Goal: Information Seeking & Learning: Learn about a topic

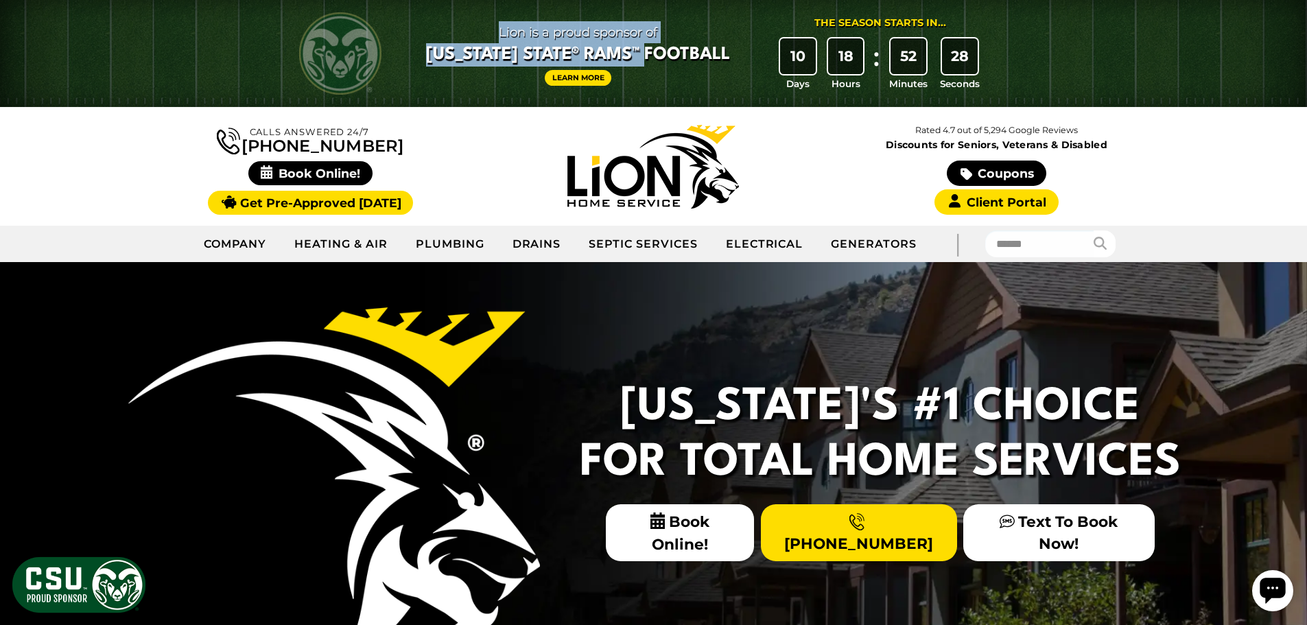
drag, startPoint x: 473, startPoint y: 30, endPoint x: 727, endPoint y: 105, distance: 264.9
click at [675, 72] on div "Lion is a proud sponsor of Colorado State® Rams™ Football Learn More" at bounding box center [578, 53] width 304 height 65
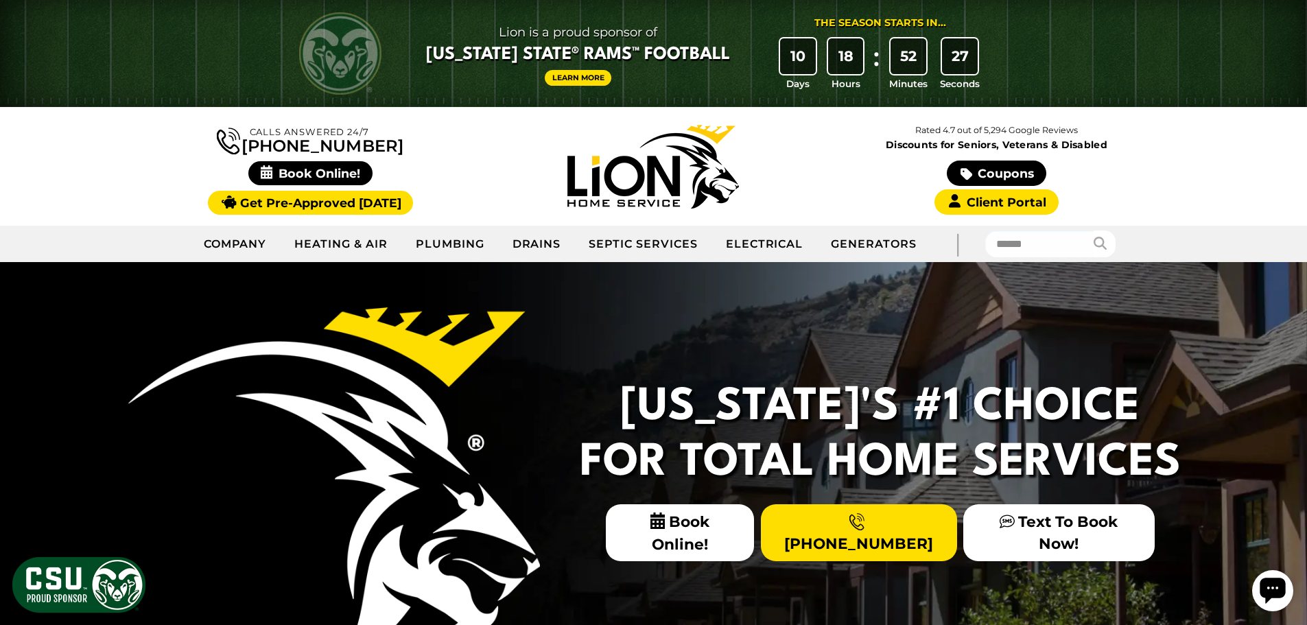
click at [702, 82] on div "Lion is a proud sponsor of Colorado State® Rams™ Football Learn More" at bounding box center [578, 53] width 304 height 65
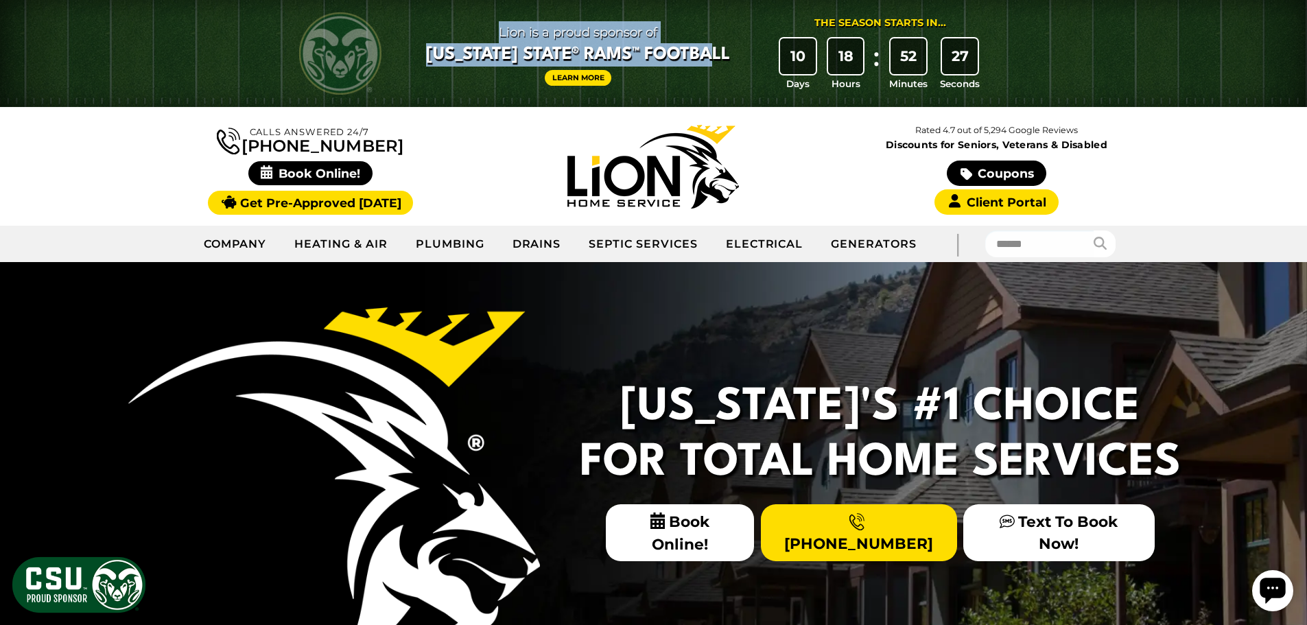
drag, startPoint x: 732, startPoint y: 60, endPoint x: 495, endPoint y: 36, distance: 238.0
click at [495, 36] on p "Lion is a proud sponsor of Colorado State® Rams™ Football" at bounding box center [578, 43] width 304 height 45
click at [453, 25] on span "Lion is a proud sponsor of" at bounding box center [578, 32] width 304 height 22
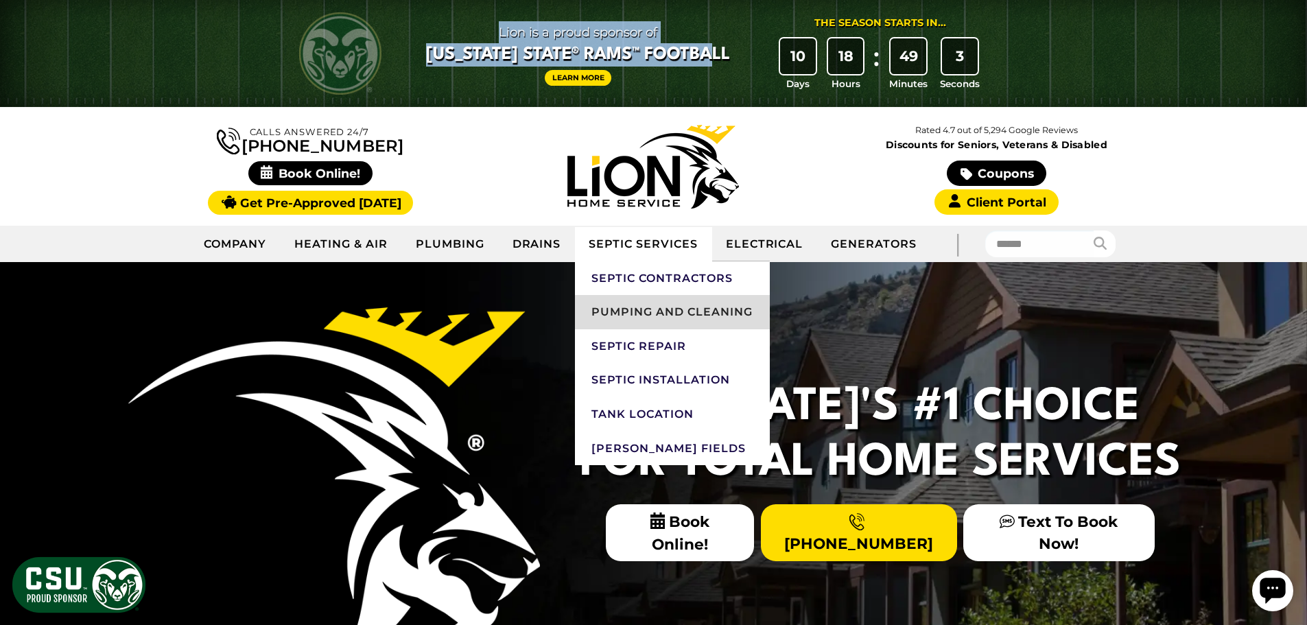
click at [642, 316] on link "Pumping and Cleaning" at bounding box center [672, 312] width 194 height 34
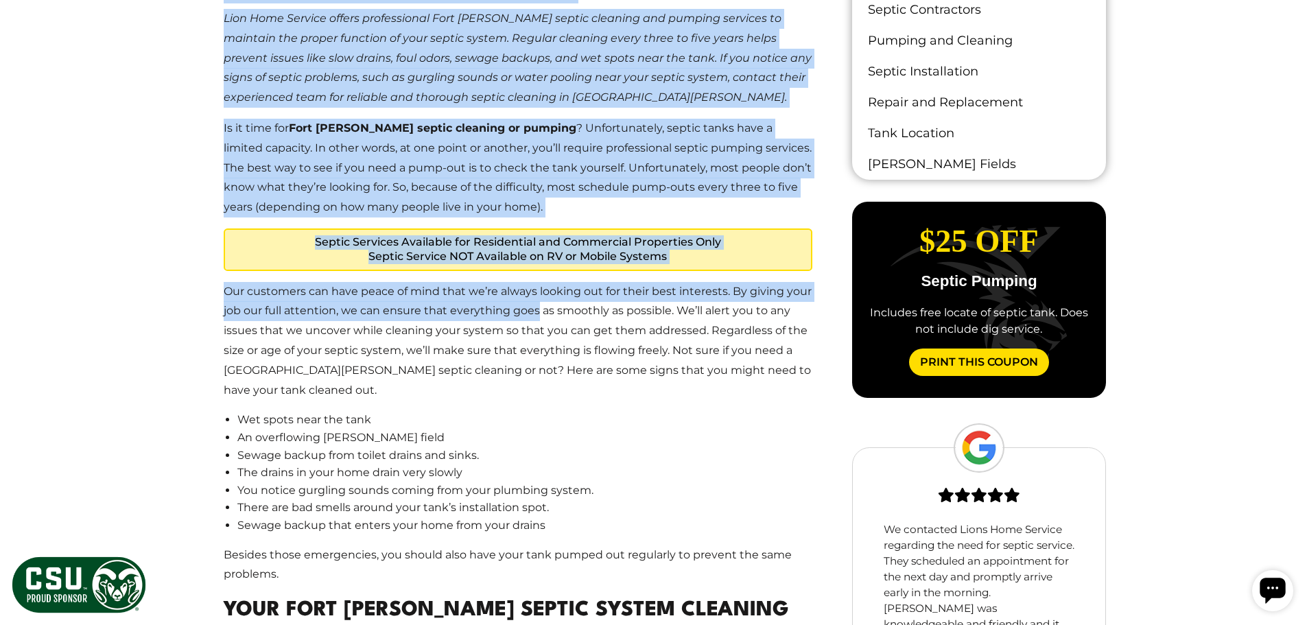
scroll to position [961, 0]
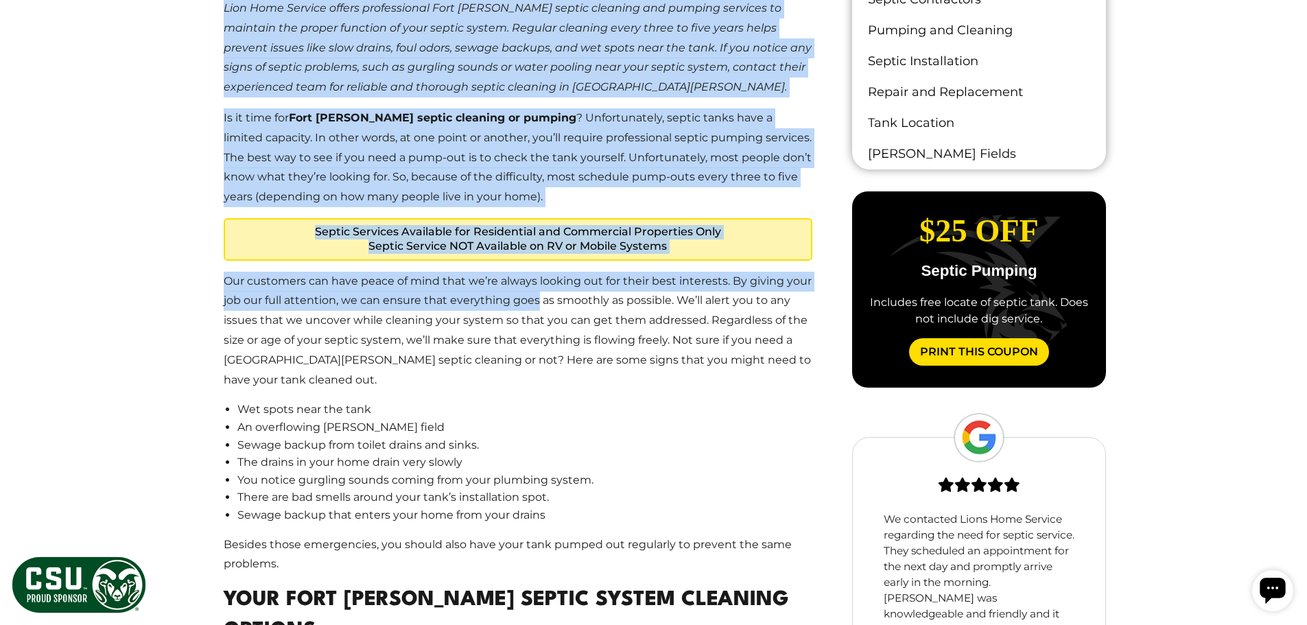
click at [207, 267] on main "When To Call For [GEOGRAPHIC_DATA][PERSON_NAME] Septic Pumping Lion Home Servic…" at bounding box center [518, 617] width 633 height 1415
click at [193, 131] on div "When To Call For [GEOGRAPHIC_DATA][PERSON_NAME] Septic Pumping Lion Home Servic…" at bounding box center [654, 617] width 926 height 1437
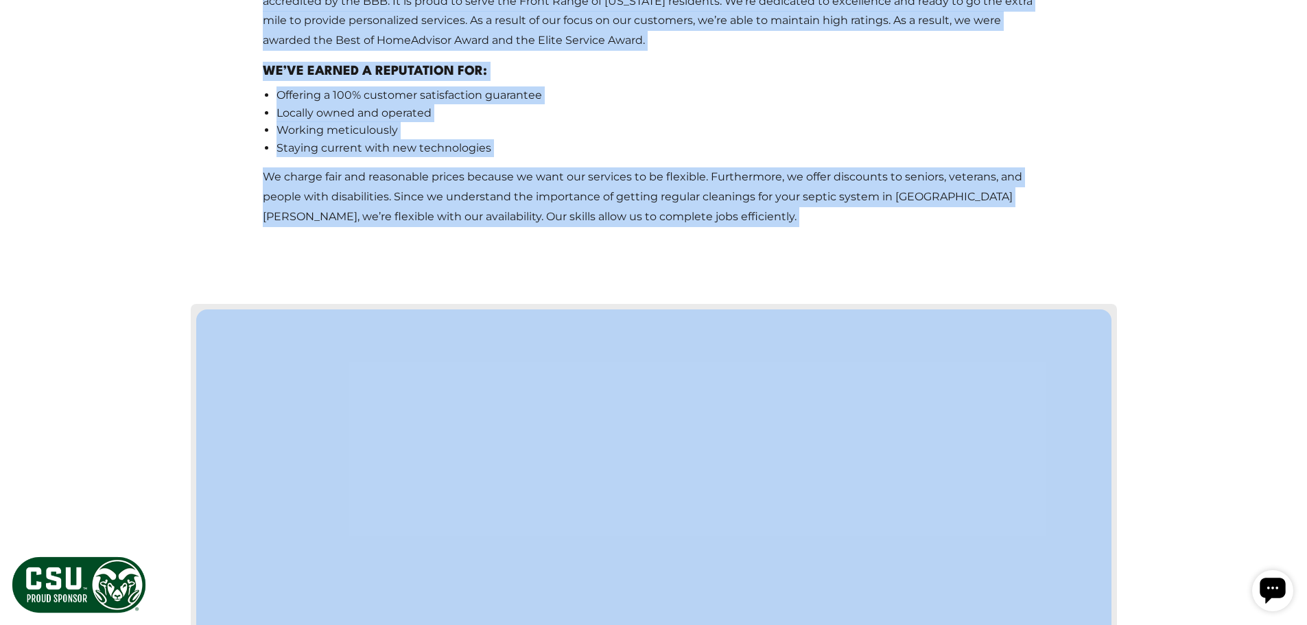
scroll to position [2608, 0]
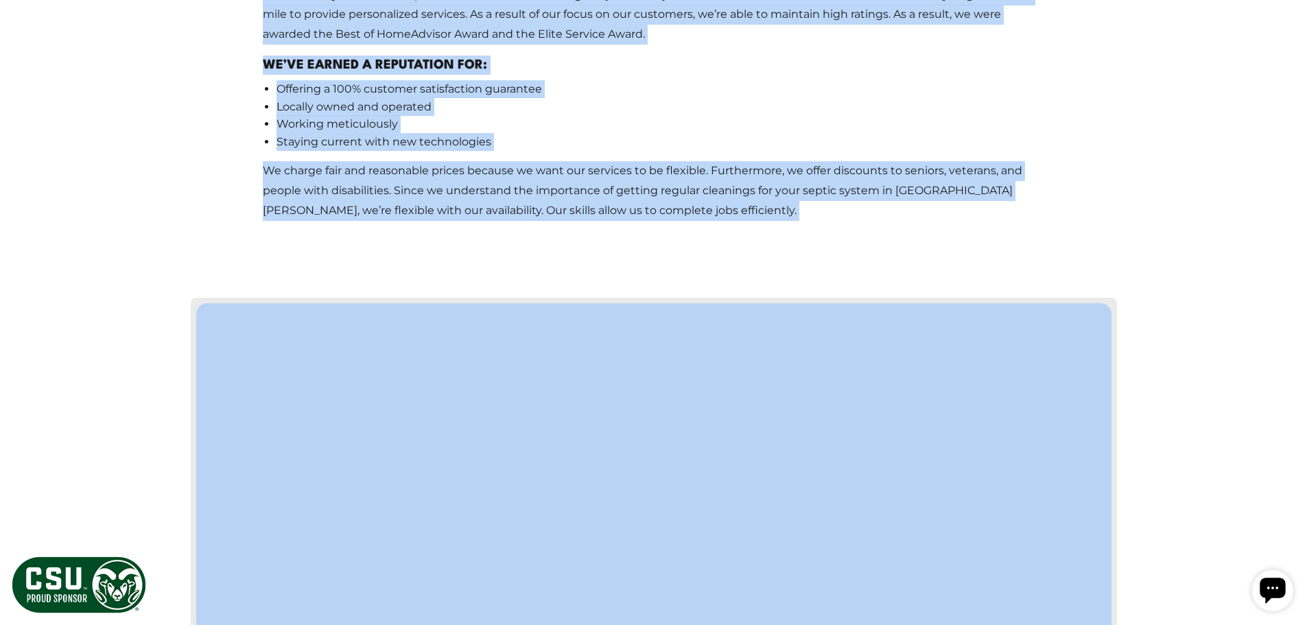
drag, startPoint x: 234, startPoint y: 156, endPoint x: 700, endPoint y: 347, distance: 503.5
click at [518, 74] on body "Lion is a proud sponsor of [US_STATE] State® Rams™ Football Learn More The Seas…" at bounding box center [653, 305] width 1307 height 5826
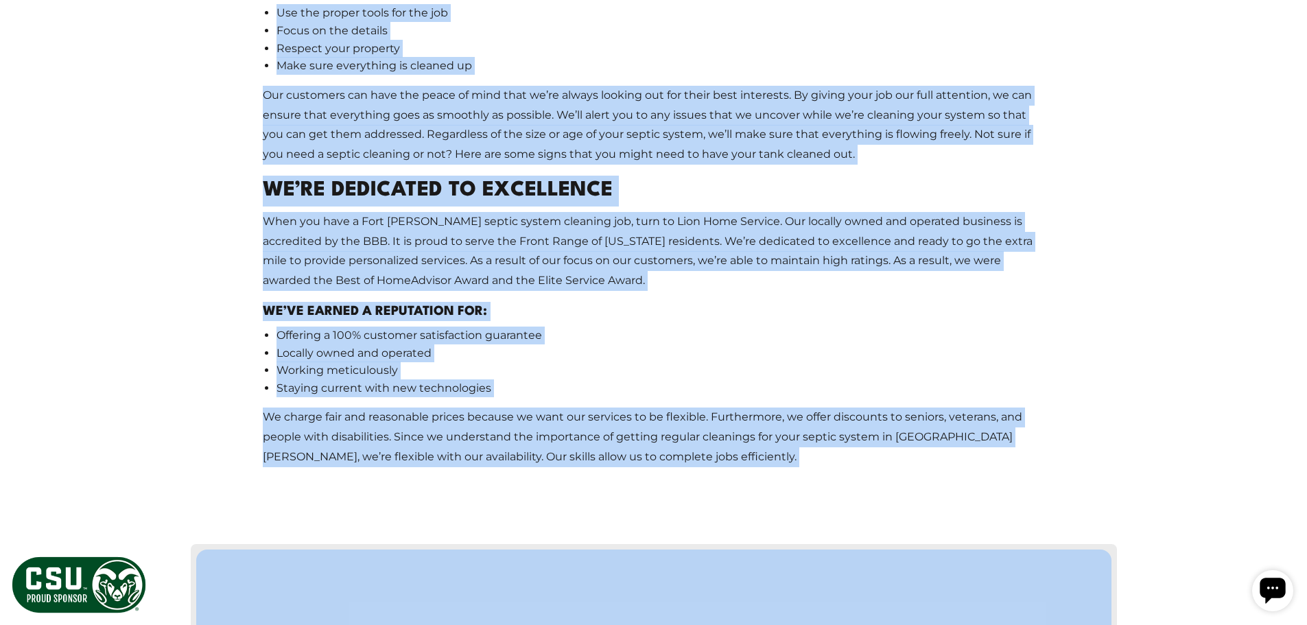
scroll to position [2333, 0]
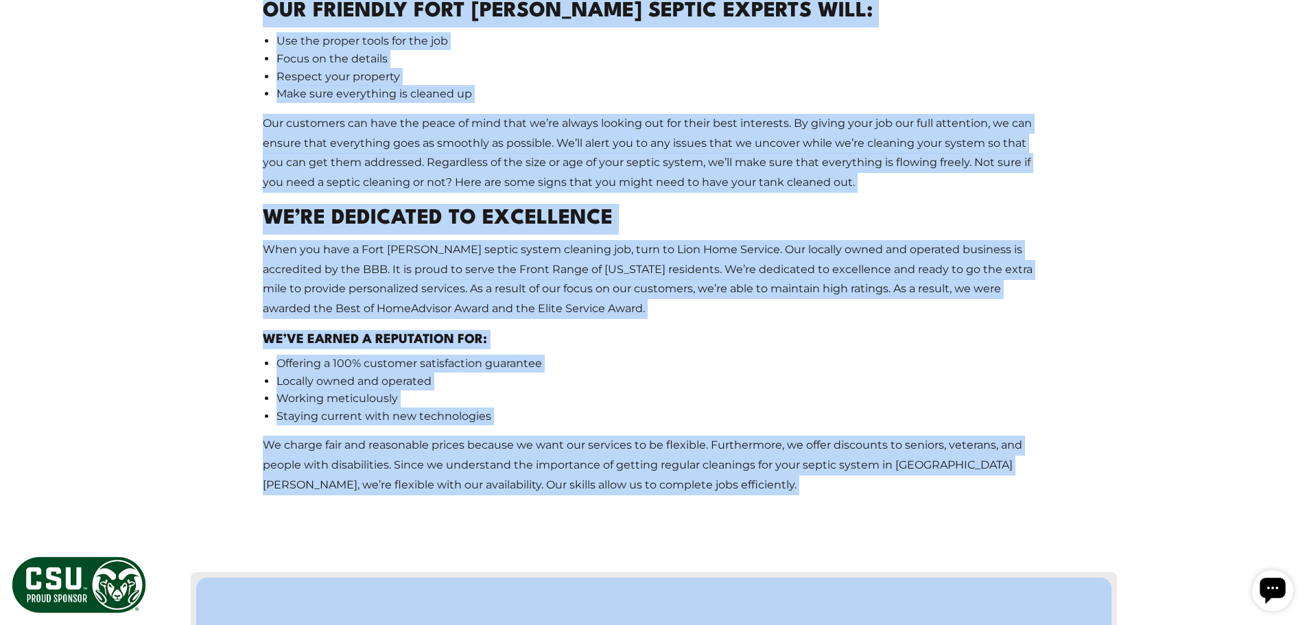
click at [688, 408] on li "Staying current with new technologies" at bounding box center [661, 417] width 769 height 18
click at [685, 408] on li "Staying current with new technologies" at bounding box center [661, 417] width 769 height 18
click at [657, 373] on li "Locally owned and operated" at bounding box center [661, 382] width 769 height 18
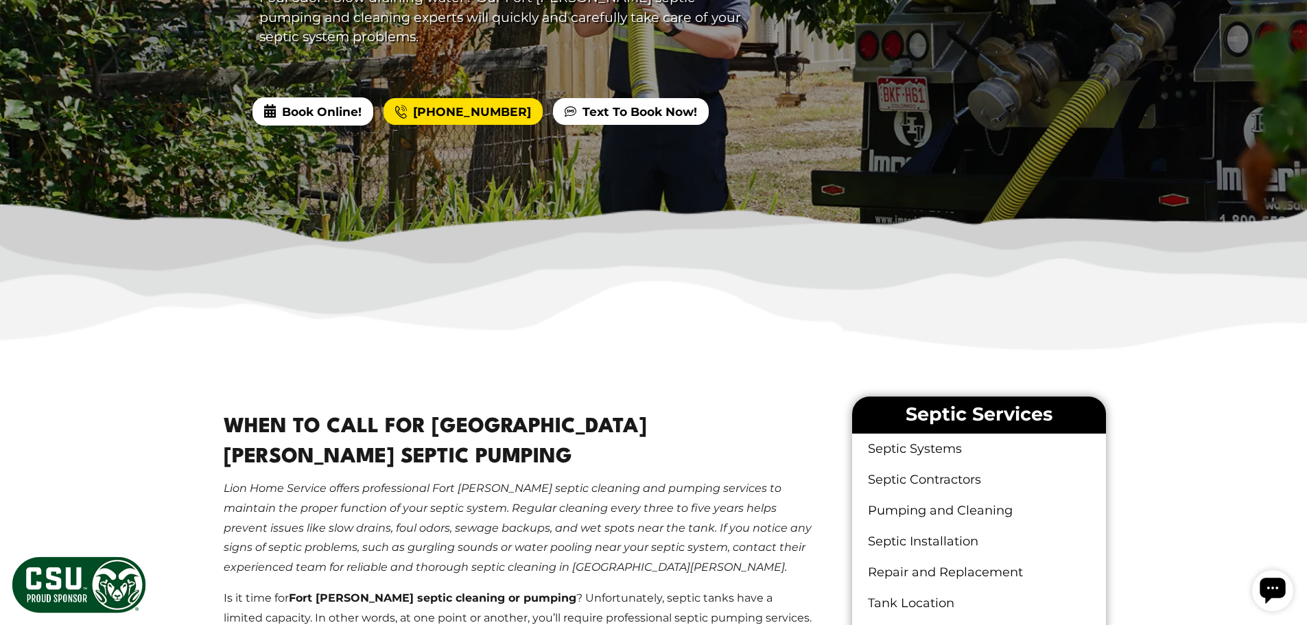
scroll to position [137, 0]
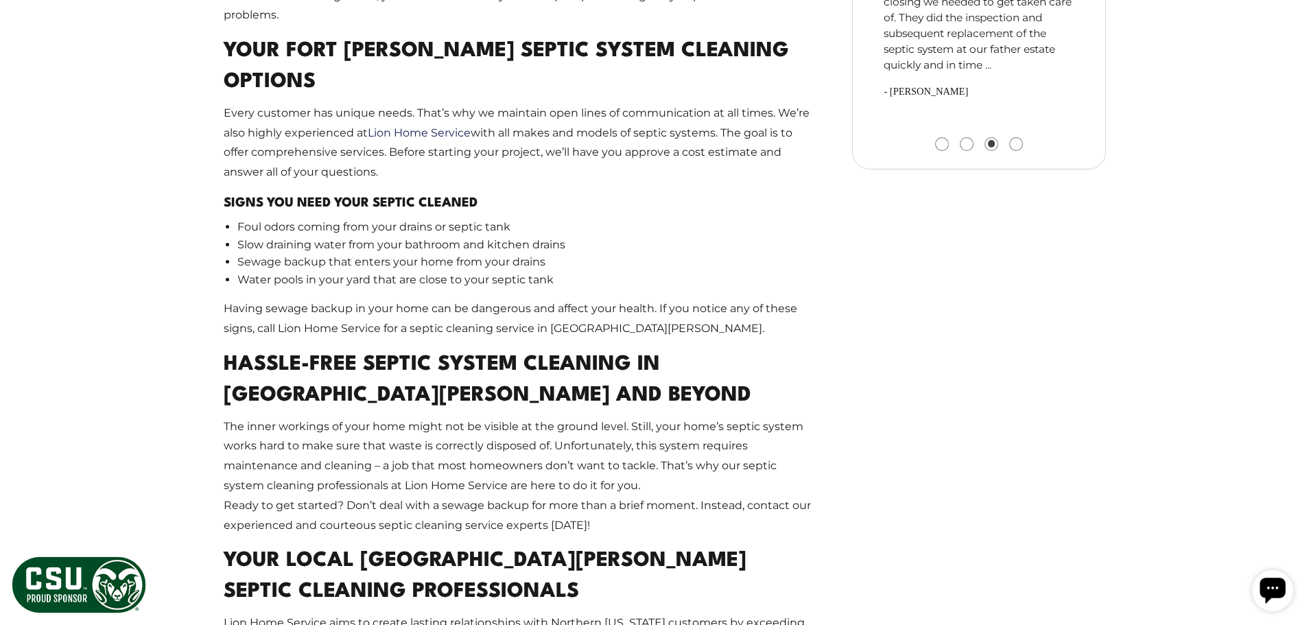
click at [504, 417] on p "The inner workings of your home might not be visible at the ground level. Still…" at bounding box center [518, 476] width 589 height 119
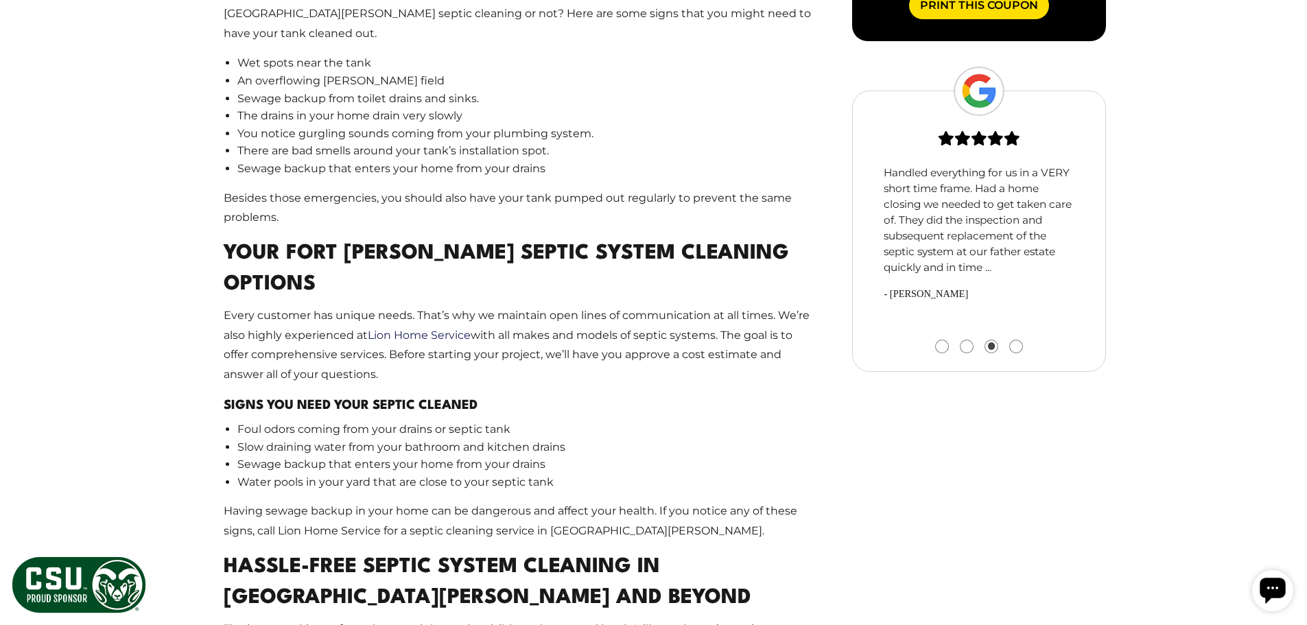
scroll to position [1304, 0]
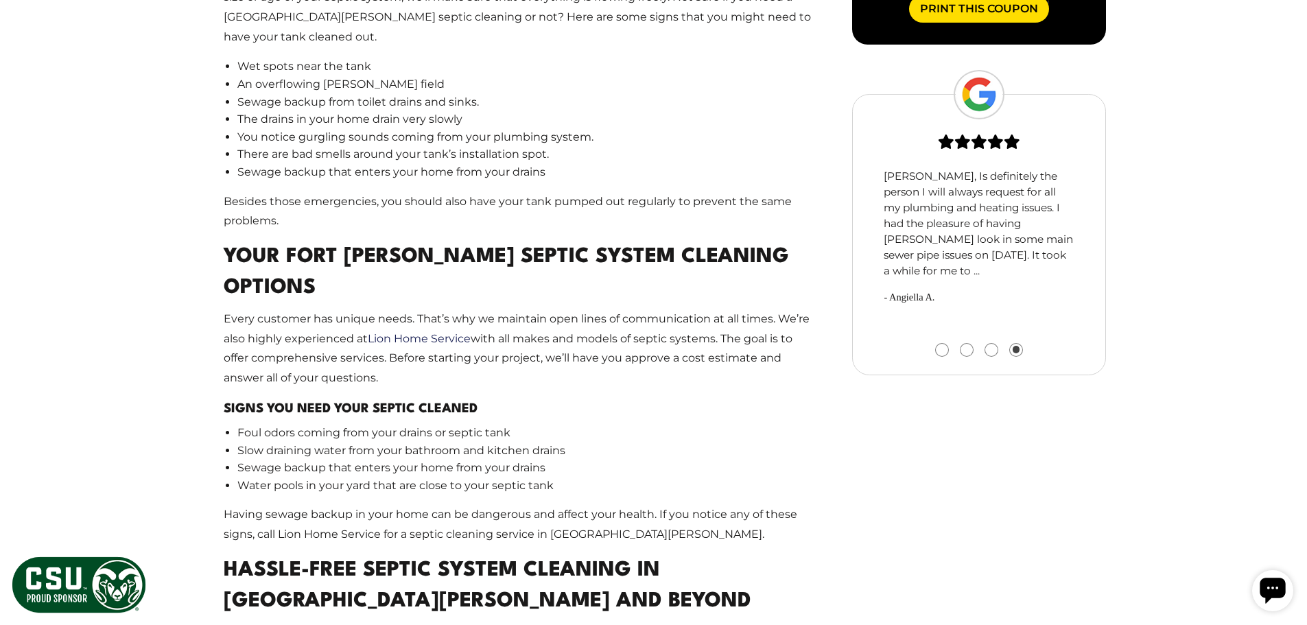
click at [210, 231] on main "When To Call For [GEOGRAPHIC_DATA][PERSON_NAME] Septic Pumping Lion Home Servic…" at bounding box center [518, 274] width 633 height 1415
